Goal: Information Seeking & Learning: Learn about a topic

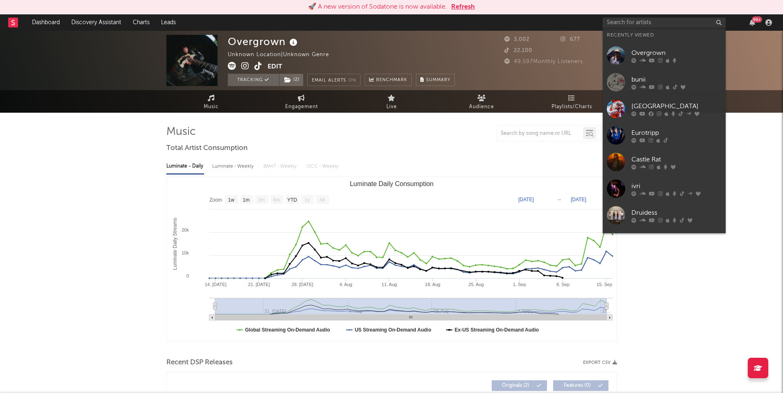
select select "1w"
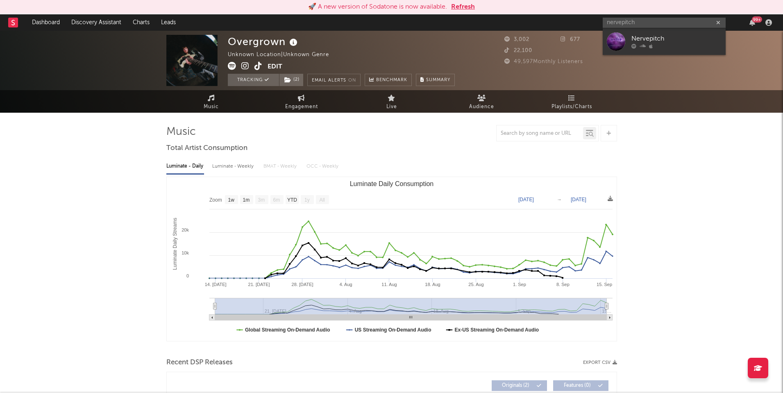
type input "nerve pitch"
drag, startPoint x: 0, startPoint y: 0, endPoint x: 667, endPoint y: 42, distance: 668.0
click at [667, 42] on div "Nervepitch" at bounding box center [676, 39] width 90 height 10
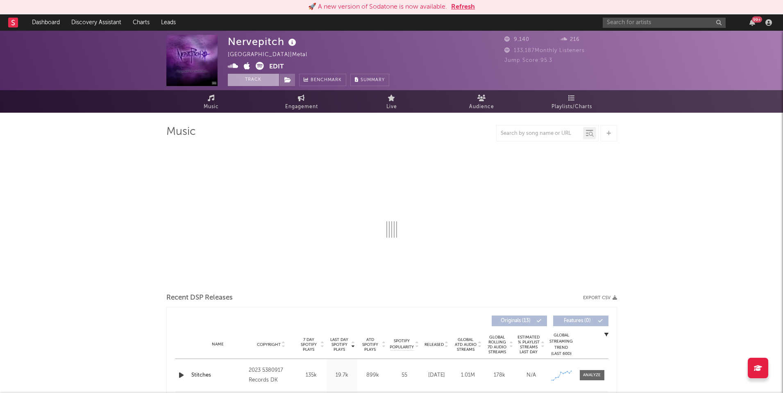
select select "1w"
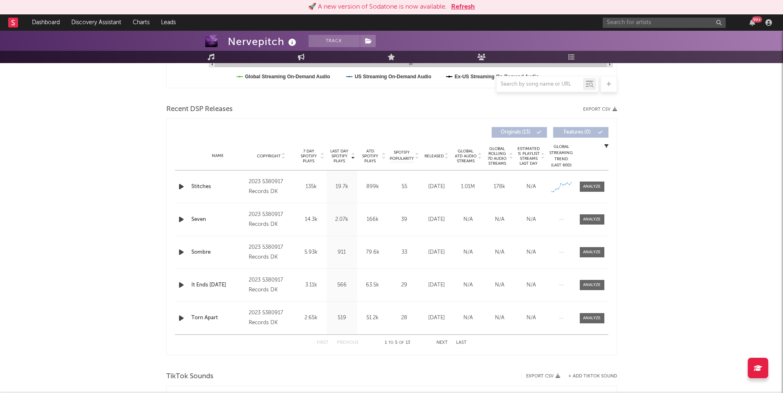
scroll to position [420, 0]
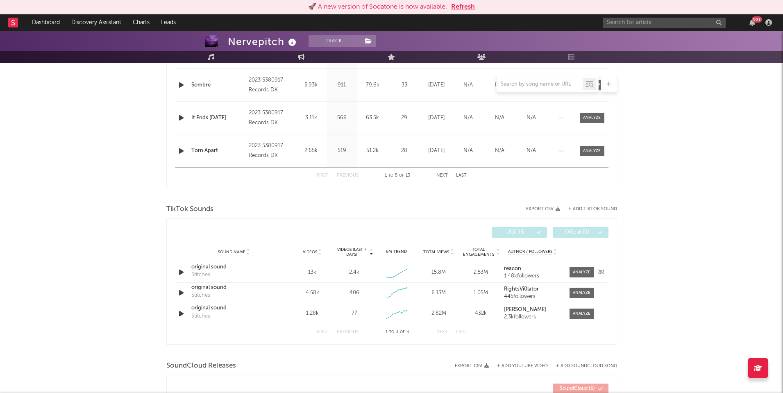
click at [208, 269] on div "original sound" at bounding box center [234, 267] width 86 height 8
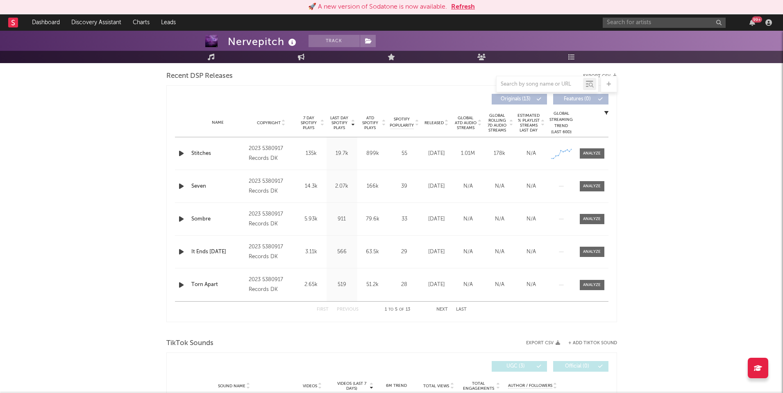
scroll to position [285, 0]
click at [588, 152] on div at bounding box center [592, 155] width 18 height 6
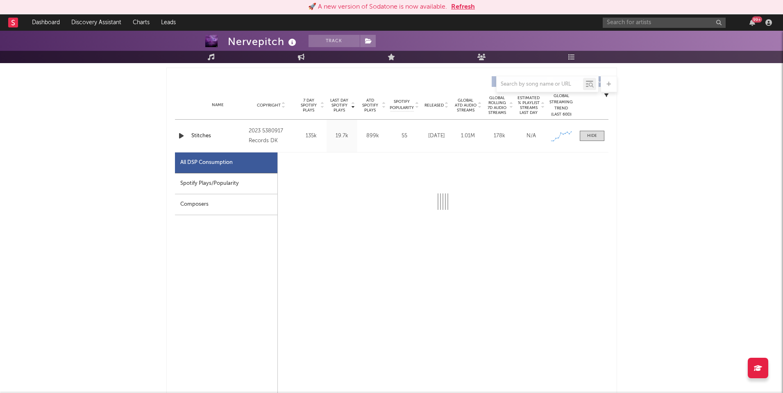
scroll to position [304, 0]
select select "1w"
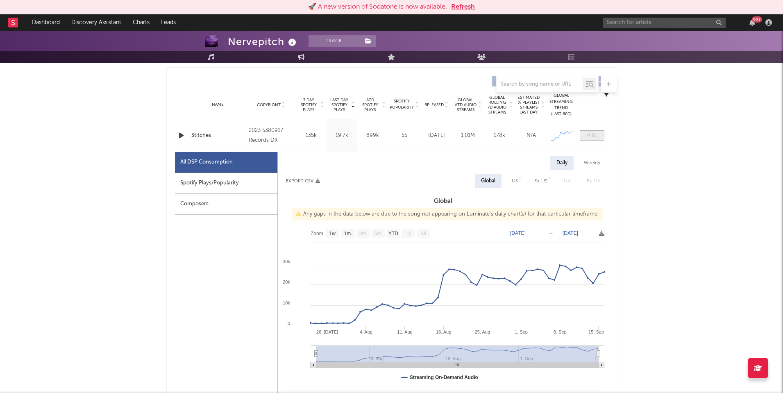
click at [590, 138] on div at bounding box center [592, 135] width 10 height 6
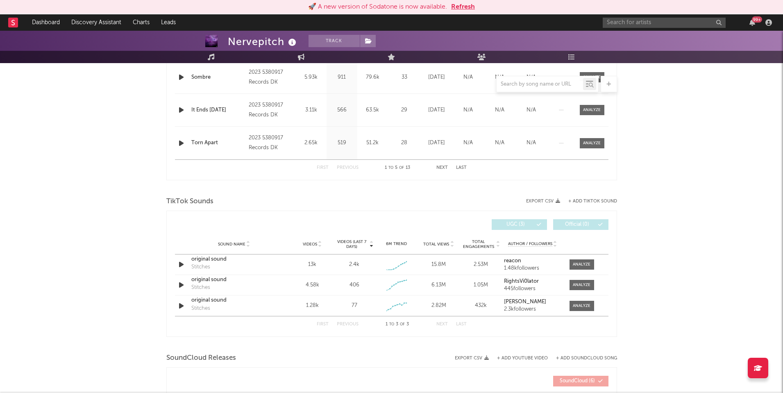
scroll to position [462, 0]
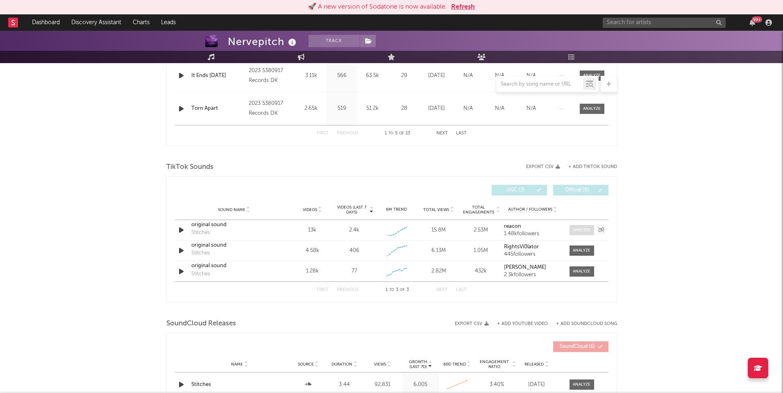
click at [577, 229] on div at bounding box center [581, 230] width 18 height 6
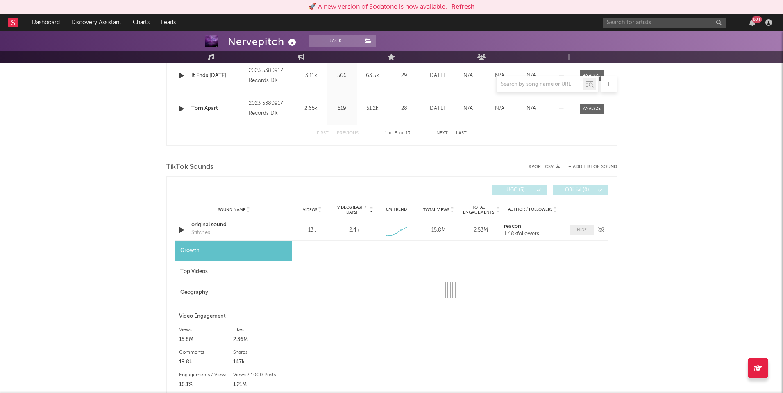
select select "1w"
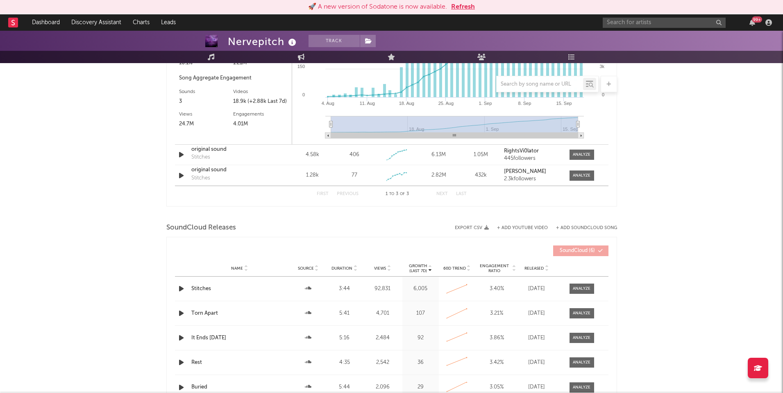
scroll to position [785, 0]
click at [200, 150] on div "original sound" at bounding box center [234, 148] width 86 height 8
click at [207, 170] on div "original sound" at bounding box center [234, 169] width 86 height 8
click at [439, 192] on button "Next" at bounding box center [441, 193] width 11 height 5
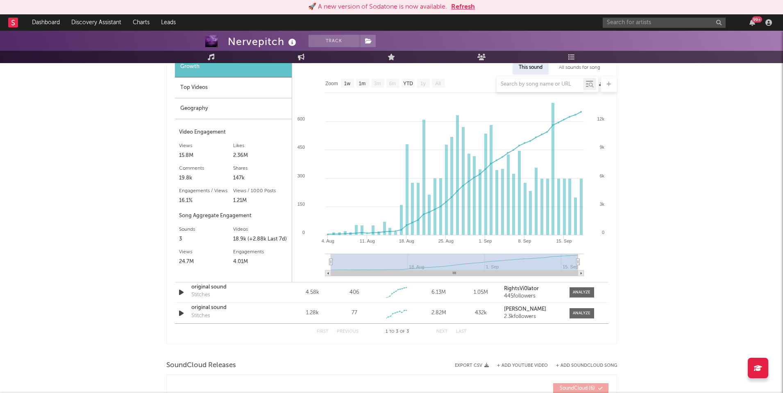
scroll to position [554, 0]
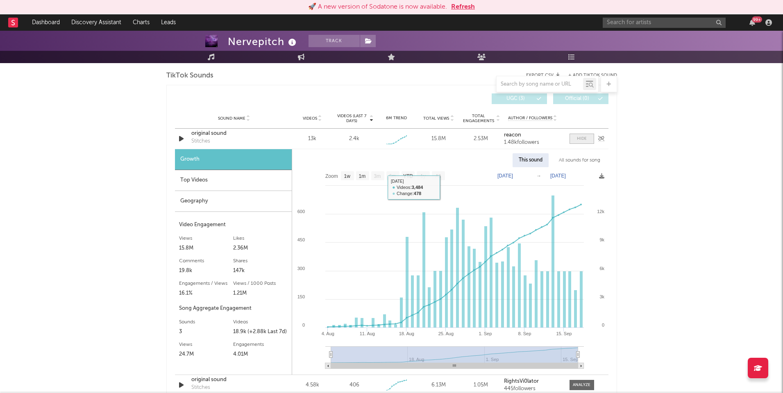
click at [582, 139] on div at bounding box center [582, 139] width 10 height 6
